Goal: Task Accomplishment & Management: Use online tool/utility

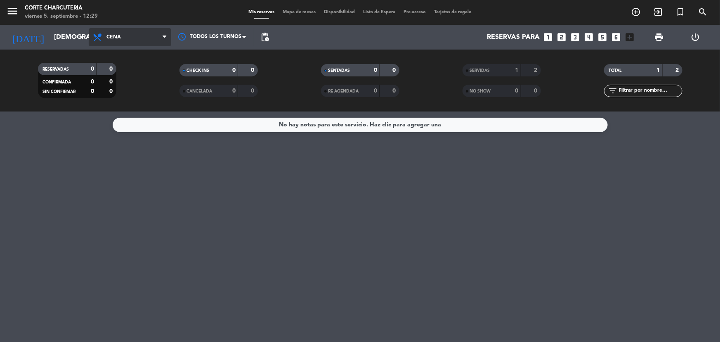
click at [125, 33] on span "Cena" at bounding box center [130, 37] width 83 height 18
click at [122, 69] on div "menu Corte Charcuteria [DATE] 5. septiembre - 12:29 Mis reservas Mapa de mesas …" at bounding box center [360, 55] width 720 height 111
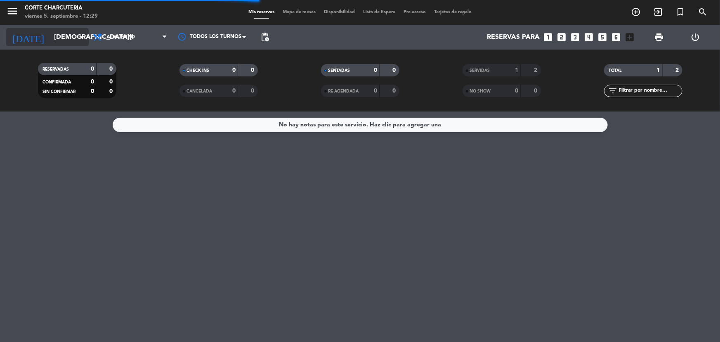
click at [83, 35] on icon "arrow_drop_down" at bounding box center [82, 37] width 10 height 10
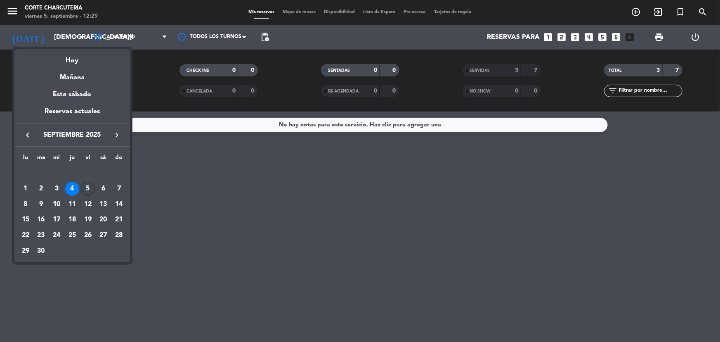
click at [84, 189] on div "5" at bounding box center [88, 189] width 14 height 14
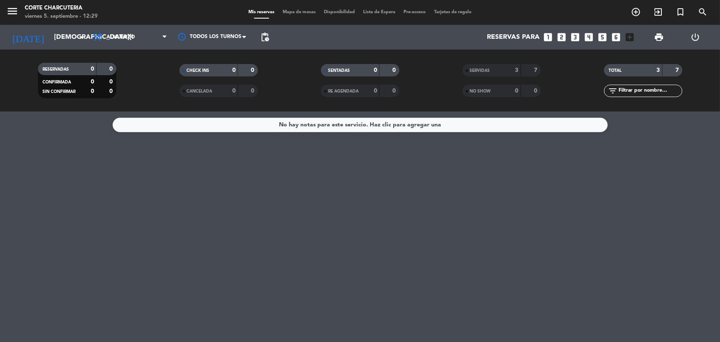
type input "[DATE]"
click at [132, 35] on span "Almuerzo" at bounding box center [121, 37] width 28 height 6
click at [136, 88] on div "menu Corte Charcuteria viernes 5. septiembre - 12:32 Mis reservas Mapa de mesas…" at bounding box center [360, 55] width 720 height 111
